Goal: Book appointment/travel/reservation

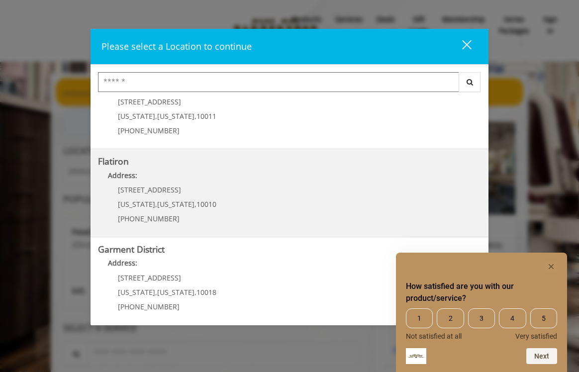
scroll to position [216, 0]
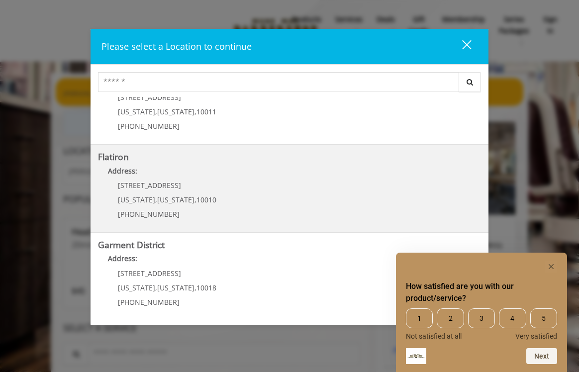
click at [261, 199] on "Flatiron Address: 10 E 23rd St New York , New York , 10010 (917) 475-1765" at bounding box center [289, 188] width 383 height 73
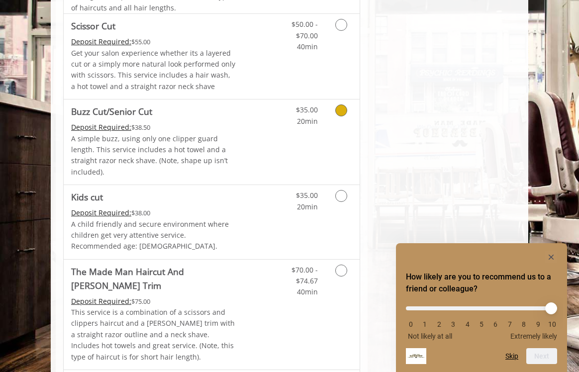
scroll to position [448, 0]
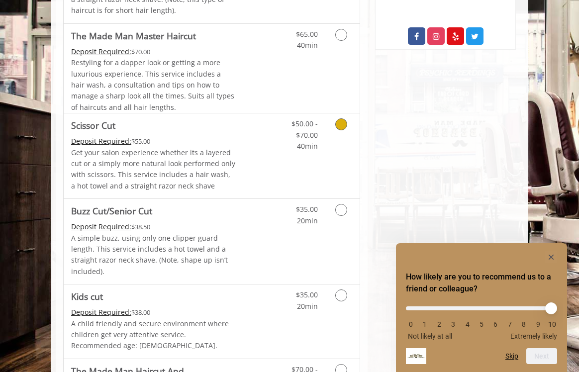
click at [230, 147] on p "Get your salon experience whether its a layered cut or a simply more natural lo…" at bounding box center [153, 169] width 165 height 45
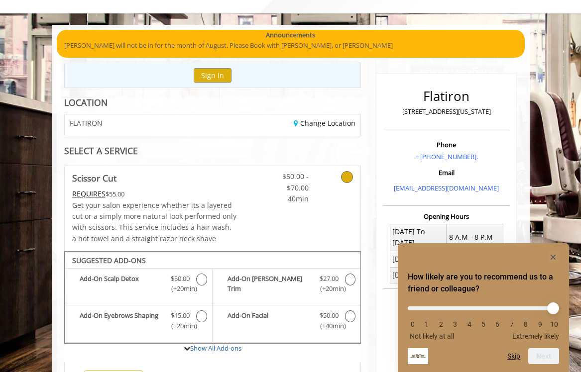
scroll to position [0, 0]
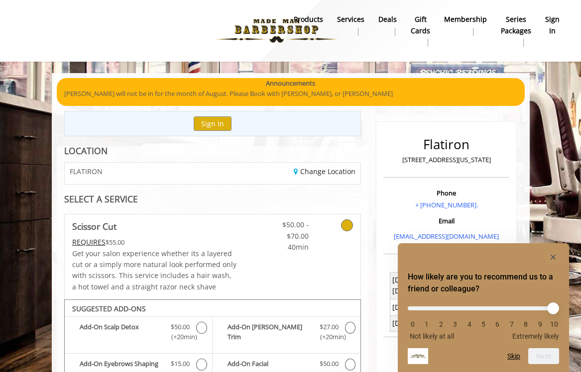
click at [394, 19] on b "Deals" at bounding box center [387, 19] width 18 height 11
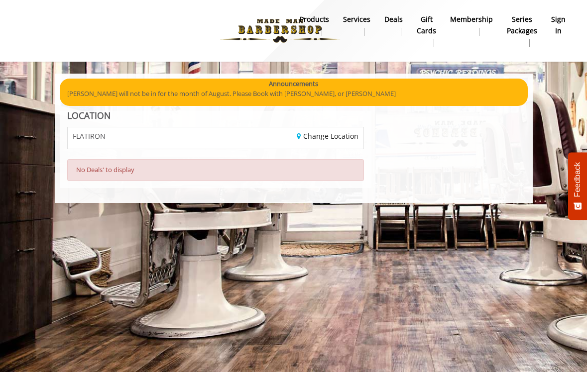
click at [188, 141] on div "FLATIRON" at bounding box center [137, 137] width 155 height 21
